Goal: Task Accomplishment & Management: Use online tool/utility

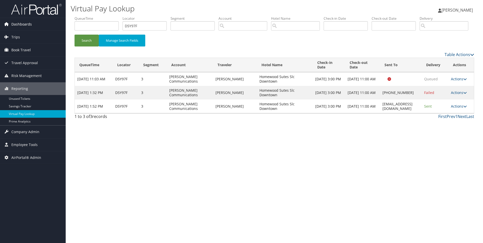
click at [51, 28] on div "Dashboards AirPortal 360™ (Manager) AirPortal 360™ (Agent) My Travel Dashboard …" at bounding box center [241, 121] width 483 height 243
type input "DM9P45"
click at [74, 35] on button "Search" at bounding box center [86, 41] width 24 height 12
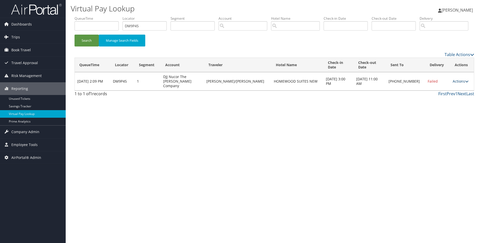
click at [457, 84] on link "Actions" at bounding box center [460, 81] width 16 height 5
click at [429, 116] on link "View Itinerary" at bounding box center [442, 112] width 43 height 9
click at [461, 84] on link "Actions" at bounding box center [460, 81] width 16 height 5
click at [448, 91] on link "Resend" at bounding box center [442, 86] width 43 height 9
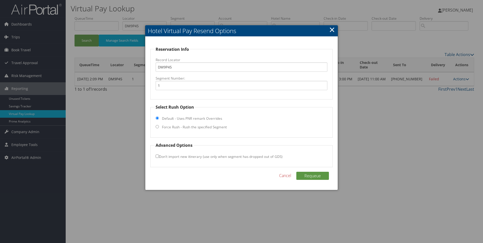
click at [173, 127] on label "Force Rush - Rush the specified Segment" at bounding box center [194, 126] width 65 height 5
click at [159, 127] on input "Force Rush - Rush the specified Segment" at bounding box center [156, 126] width 3 height 3
radio input "true"
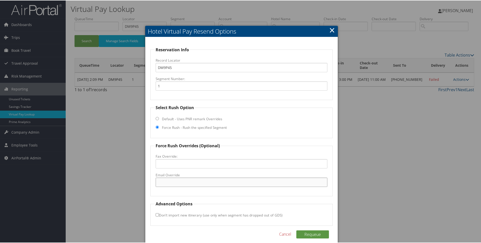
click at [184, 180] on input "Email Override" at bounding box center [241, 181] width 172 height 9
paste input "LUKNC_homewood@hilton.com"
type input "LUKNC_homewood@hilton.com"
click at [316, 237] on button "Requeue" at bounding box center [312, 234] width 33 height 8
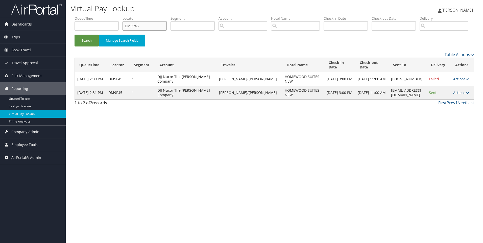
drag, startPoint x: 151, startPoint y: 27, endPoint x: 87, endPoint y: 28, distance: 63.9
click at [87, 16] on ul "QueueTime Locator DM9P45 Segment Account Traveler Hotel Name Check-in Date Chec…" at bounding box center [273, 16] width 399 height 0
paste input "KWF73"
type input "DKWF73"
click at [74, 35] on button "Search" at bounding box center [86, 41] width 24 height 12
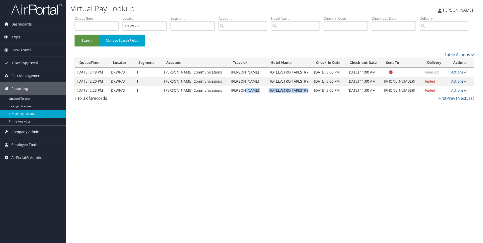
drag, startPoint x: 310, startPoint y: 120, endPoint x: 265, endPoint y: 120, distance: 44.9
click at [265, 95] on tr "Oct 3, 2025 2:23 PM DKWF73 1 Sorenson Communications MICHAEL BRECHLER HOTELVETR…" at bounding box center [274, 90] width 399 height 9
click at [265, 95] on td "MICHAEL BRECHLER" at bounding box center [247, 90] width 38 height 9
click at [274, 95] on td "HOTELVETRO TAPESTRY" at bounding box center [288, 90] width 45 height 9
click at [456, 93] on link "Actions" at bounding box center [459, 90] width 16 height 5
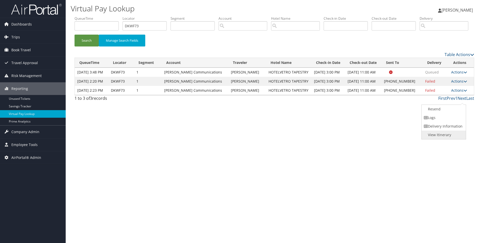
click at [435, 139] on link "View Itinerary" at bounding box center [442, 134] width 43 height 9
click at [460, 93] on link "Actions" at bounding box center [459, 90] width 16 height 5
click at [445, 113] on link "Resend" at bounding box center [442, 109] width 43 height 9
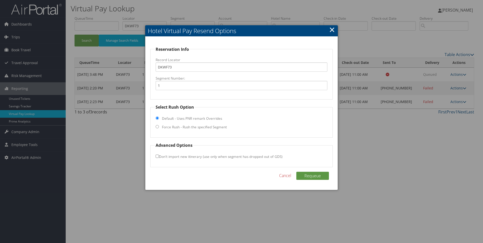
click at [190, 127] on label "Force Rush - Rush the specified Segment" at bounding box center [194, 126] width 65 height 5
click at [159, 127] on input "Force Rush - Rush the specified Segment" at bounding box center [156, 126] width 3 height 3
radio input "true"
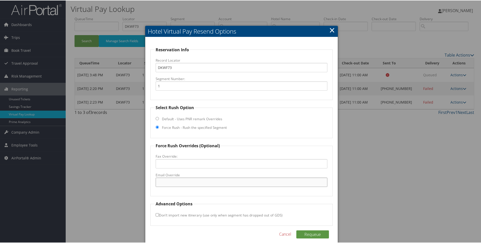
click at [181, 185] on input "Email Override" at bounding box center [241, 181] width 172 height 9
paste input "CIDVE_GM@hilton.com"
type input "CIDVE_GM@hilton.com"
click at [303, 233] on button "Requeue" at bounding box center [312, 234] width 33 height 8
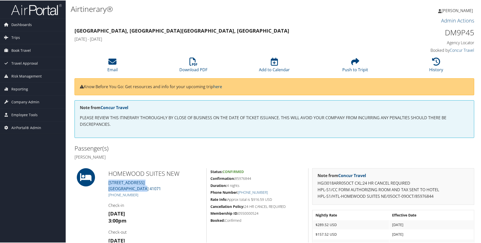
drag, startPoint x: 149, startPoint y: 188, endPoint x: 106, endPoint y: 183, distance: 42.9
click at [106, 183] on div "HOMEWOOD SUITES [GEOGRAPHIC_DATA][STREET_ADDRESS] [PHONE_NUMBER] Check-in [DATE…" at bounding box center [155, 216] width 102 height 96
copy link "[STREET_ADDRESS]"
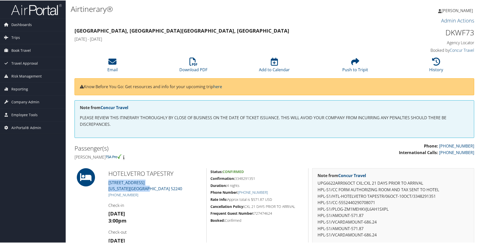
drag, startPoint x: 157, startPoint y: 185, endPoint x: 105, endPoint y: 181, distance: 52.4
click at [105, 181] on div "HOTELVETRO TAPESTRY 201 S Linn St. Iowa City IA 52240 +1 (319) 259-7111 Check-i…" at bounding box center [155, 235] width 102 height 134
copy link "201 S Linn St. Iowa City IA 52240"
